Goal: Task Accomplishment & Management: Use online tool/utility

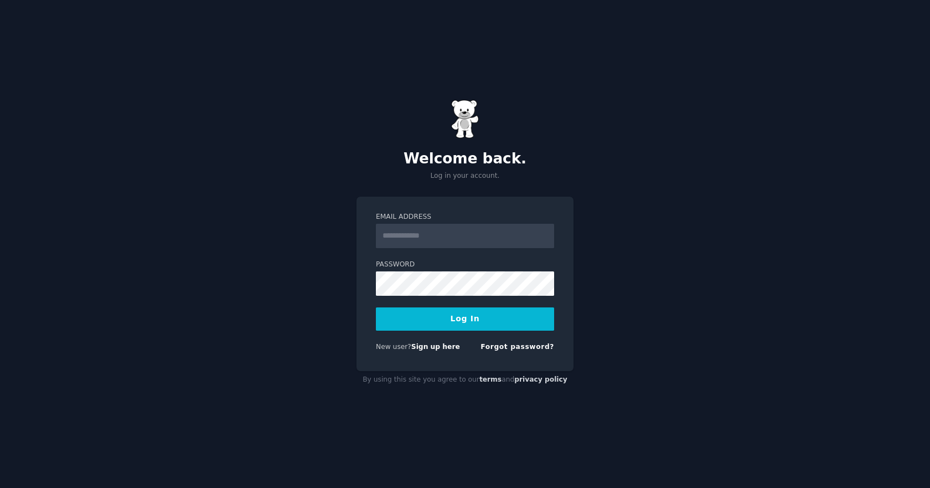
click at [458, 234] on input "Email Address" at bounding box center [465, 236] width 178 height 24
click at [421, 383] on div "By using this site you agree to our terms and privacy policy" at bounding box center [465, 380] width 217 height 18
click at [431, 229] on input "Email Address" at bounding box center [465, 236] width 178 height 24
type input "**********"
click at [376, 307] on button "Log In" at bounding box center [465, 318] width 178 height 23
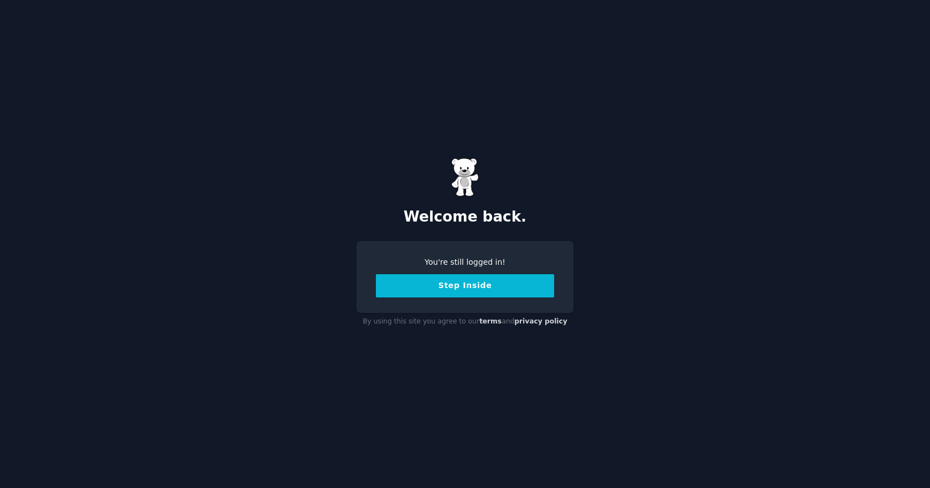
click at [445, 288] on button "Step Inside" at bounding box center [465, 285] width 178 height 23
